Goal: Consume media (video, audio)

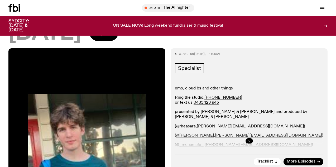
scroll to position [89, 0]
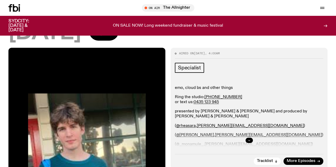
click at [247, 138] on button "button" at bounding box center [249, 140] width 7 height 5
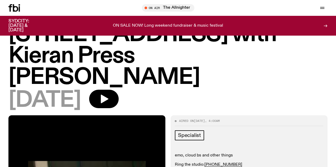
scroll to position [0, 0]
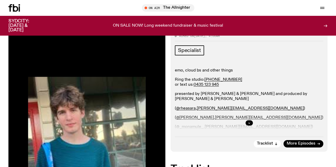
scroll to position [107, 0]
click at [249, 123] on icon "button" at bounding box center [249, 123] width 2 height 1
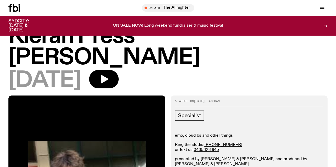
scroll to position [13, 0]
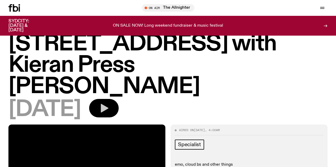
click at [109, 103] on icon "button" at bounding box center [104, 108] width 11 height 11
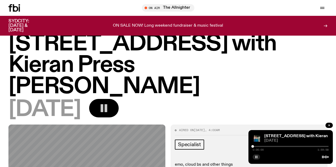
click at [256, 157] on rect "button" at bounding box center [255, 157] width 1 height 3
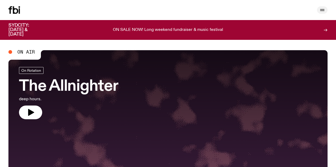
click at [321, 9] on icon "button" at bounding box center [322, 10] width 6 height 6
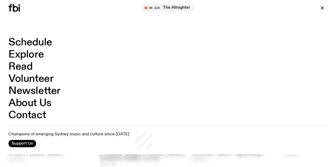
scroll to position [232, 0]
click at [321, 8] on icon "button" at bounding box center [322, 7] width 3 height 3
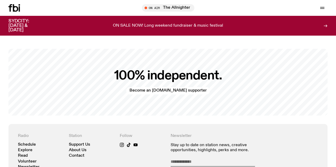
scroll to position [1105, 0]
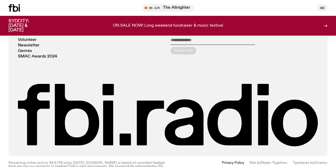
click at [326, 8] on button "button" at bounding box center [322, 7] width 11 height 7
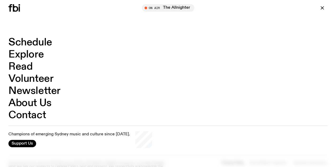
click at [33, 57] on link "Explore" at bounding box center [25, 55] width 35 height 10
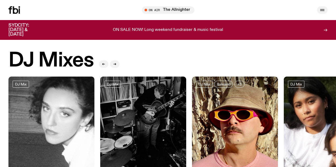
click at [320, 7] on button "button" at bounding box center [322, 9] width 11 height 7
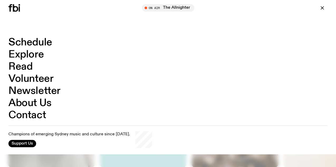
scroll to position [657, 0]
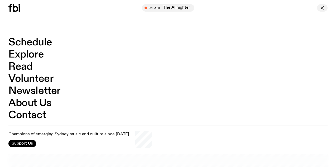
click at [322, 10] on icon "button" at bounding box center [322, 8] width 6 height 6
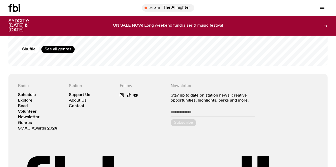
scroll to position [912, 0]
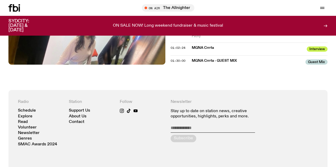
scroll to position [540, 0]
